Goal: Ask a question

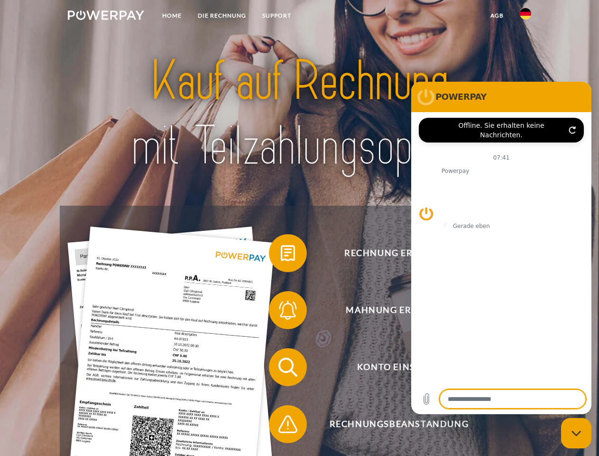
click at [106, 17] on img at bounding box center [106, 14] width 76 height 9
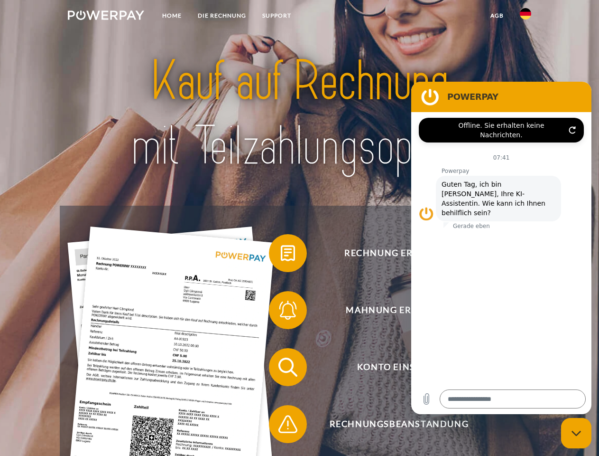
click at [526, 17] on img at bounding box center [525, 13] width 11 height 11
click at [497, 16] on link "agb" at bounding box center [497, 15] width 29 height 17
click at [281, 255] on span at bounding box center [273, 252] width 47 height 47
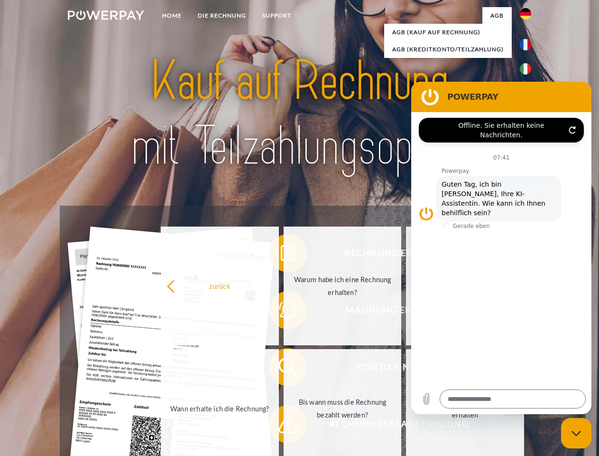
click at [281, 312] on div "zurück Warum habe ich eine Rechnung erhalten? Was habe ich noch offen, ist mein…" at bounding box center [342, 346] width 383 height 245
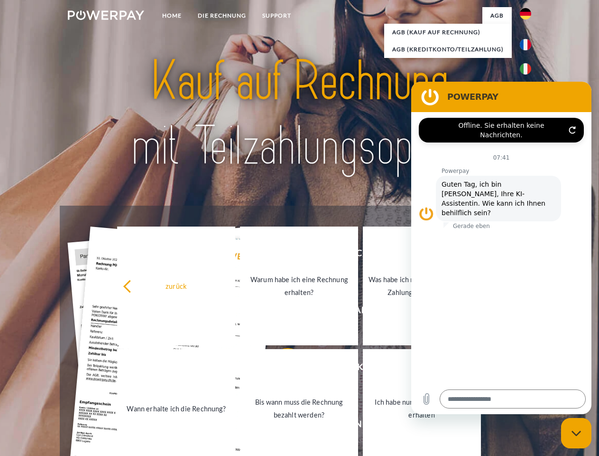
click at [281, 369] on link "Bis wann muss die Rechnung bezahlt werden?" at bounding box center [299, 408] width 118 height 119
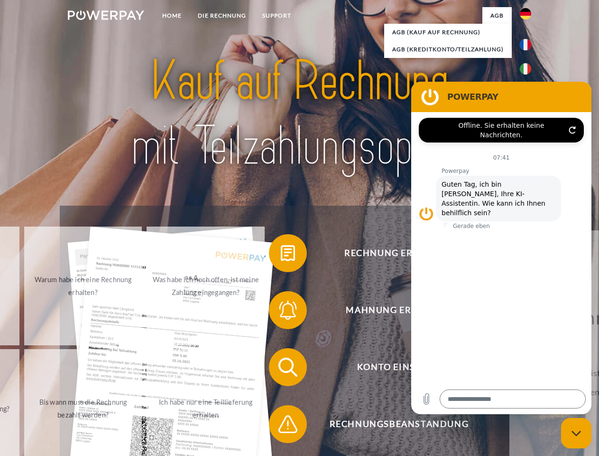
click at [281, 426] on span at bounding box center [273, 423] width 47 height 47
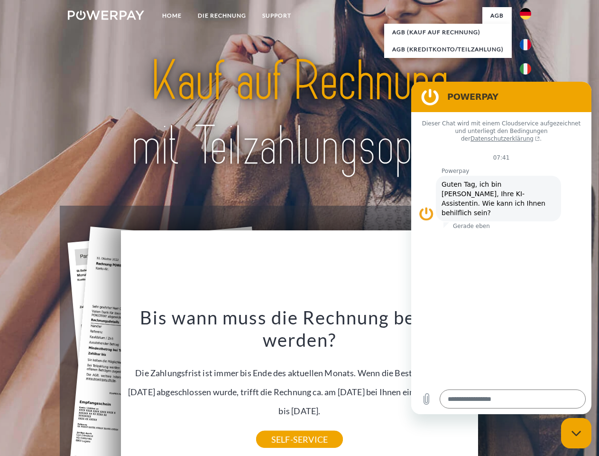
click at [577, 433] on icon "Messaging-Fenster schließen" at bounding box center [577, 433] width 10 height 6
type textarea "*"
